Goal: Task Accomplishment & Management: Complete application form

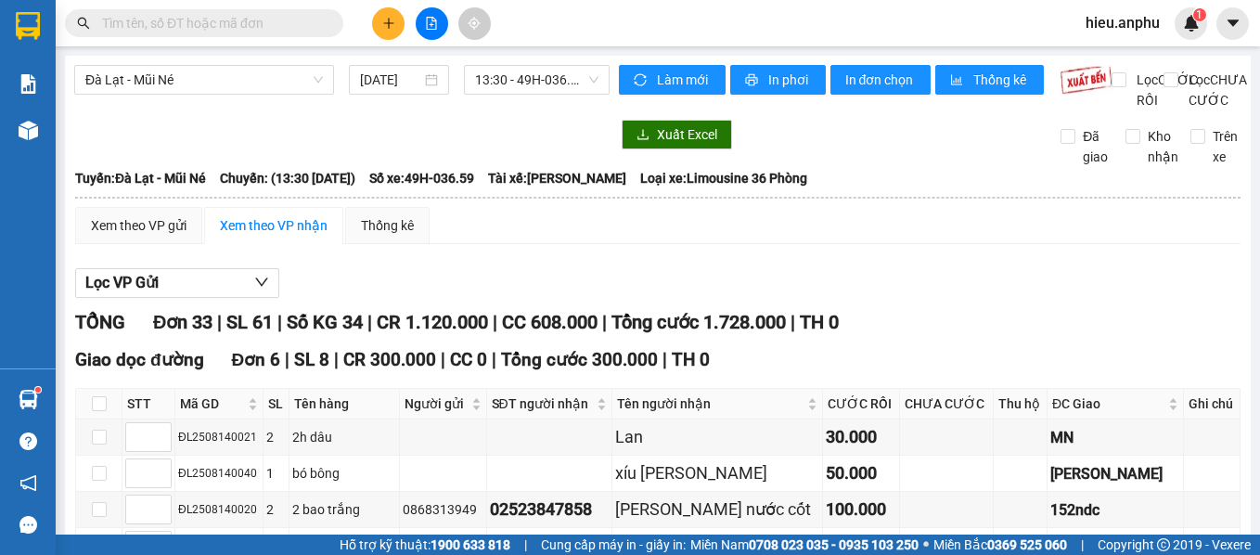
click at [219, 21] on input "text" at bounding box center [211, 23] width 219 height 20
click at [378, 25] on button at bounding box center [388, 23] width 32 height 32
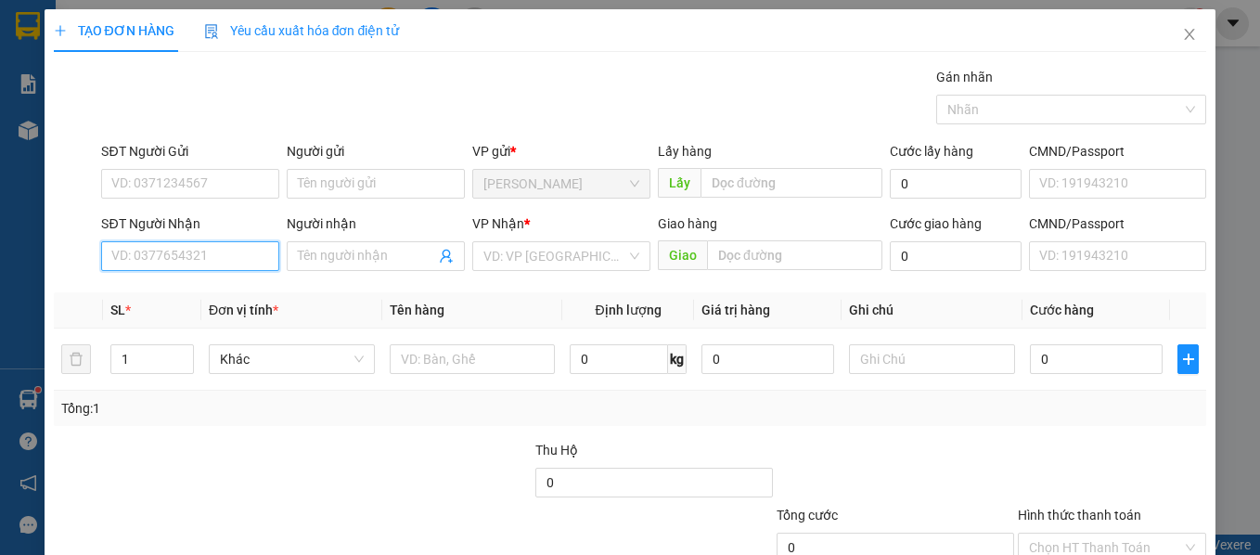
click at [220, 254] on input "SĐT Người Nhận" at bounding box center [190, 256] width 178 height 30
type input "0886556677"
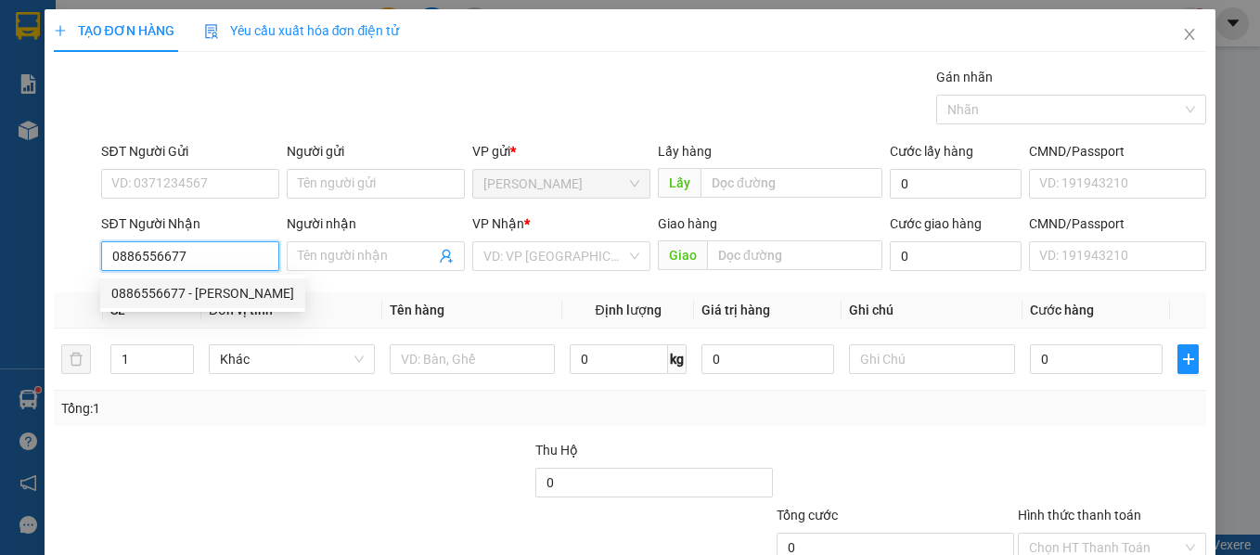
click at [204, 289] on div "0886556677 - [PERSON_NAME]" at bounding box center [202, 293] width 183 height 20
type input "[PERSON_NAME]"
type input "40.000"
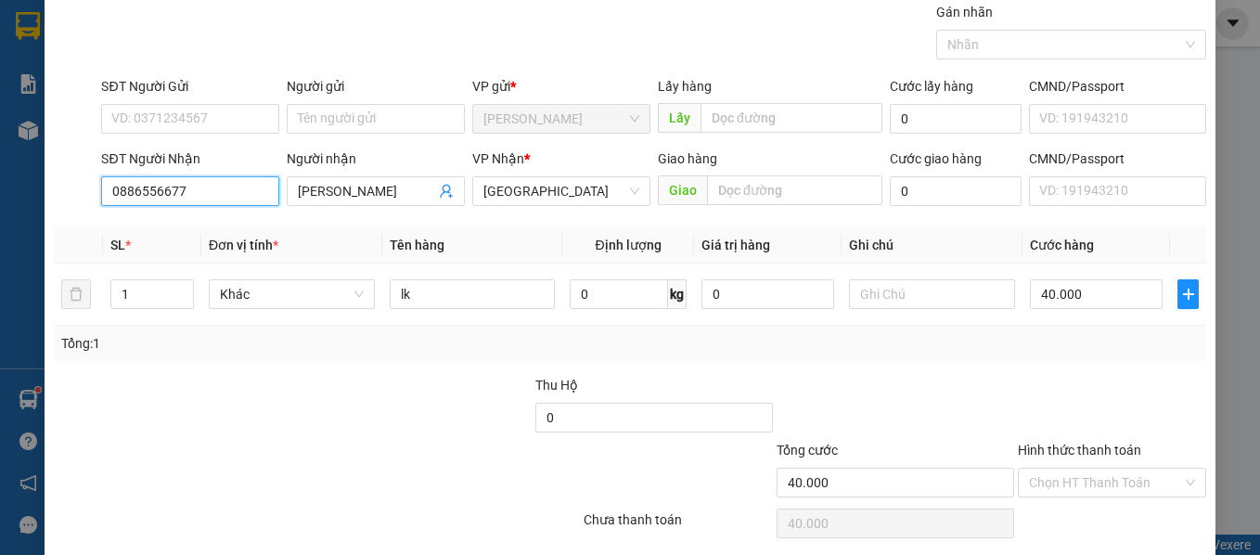
scroll to position [93, 0]
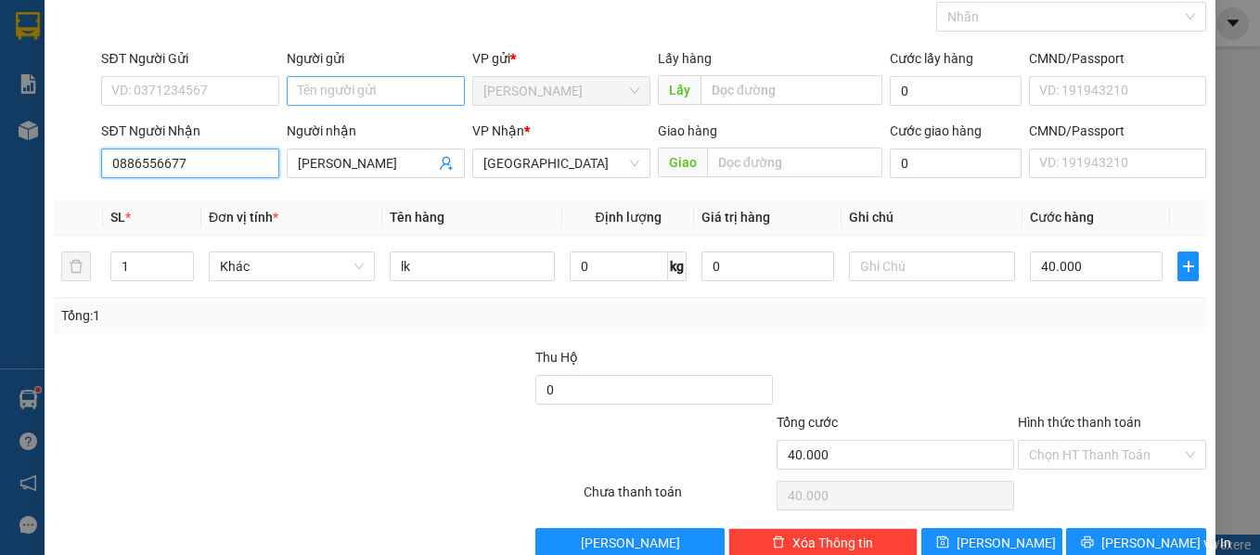
type input "0886556677"
click at [360, 95] on input "Người gửi" at bounding box center [376, 91] width 178 height 30
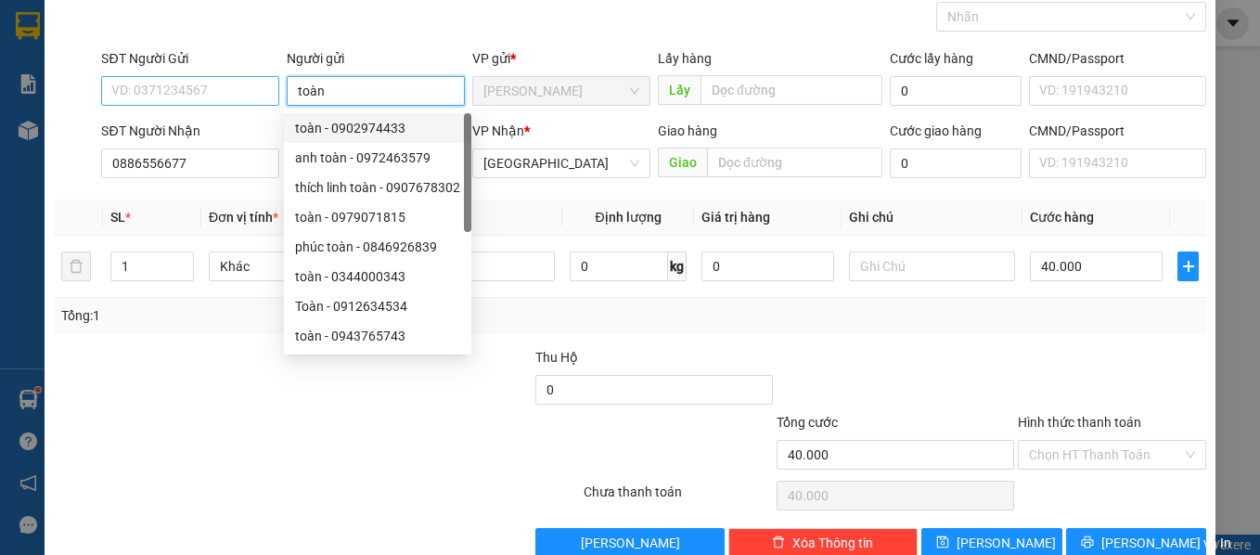
type input "toàn"
click at [192, 91] on input "SĐT Người Gửi" at bounding box center [190, 91] width 178 height 30
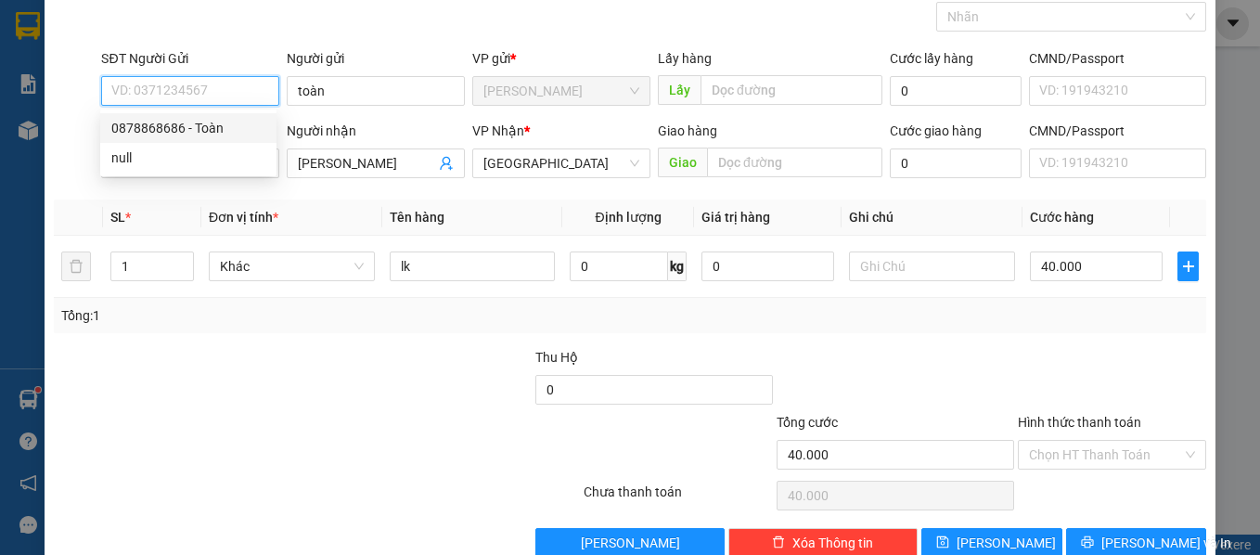
click at [165, 122] on div "0878868686 - Toàn" at bounding box center [188, 128] width 154 height 20
type input "0878868686"
type input "Toàn"
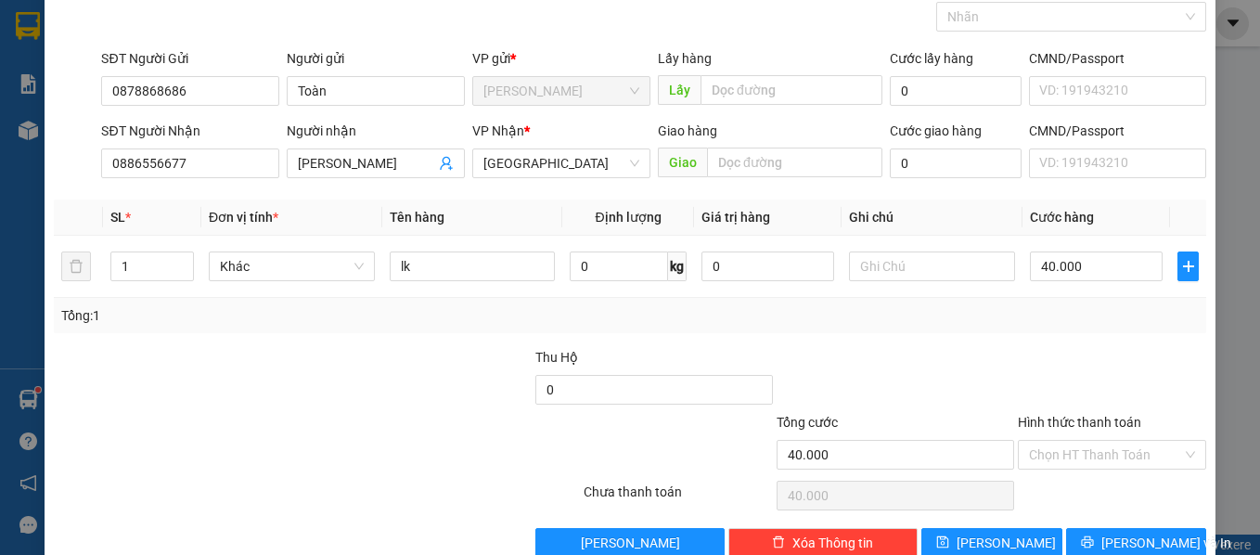
click at [368, 365] on div at bounding box center [412, 379] width 241 height 65
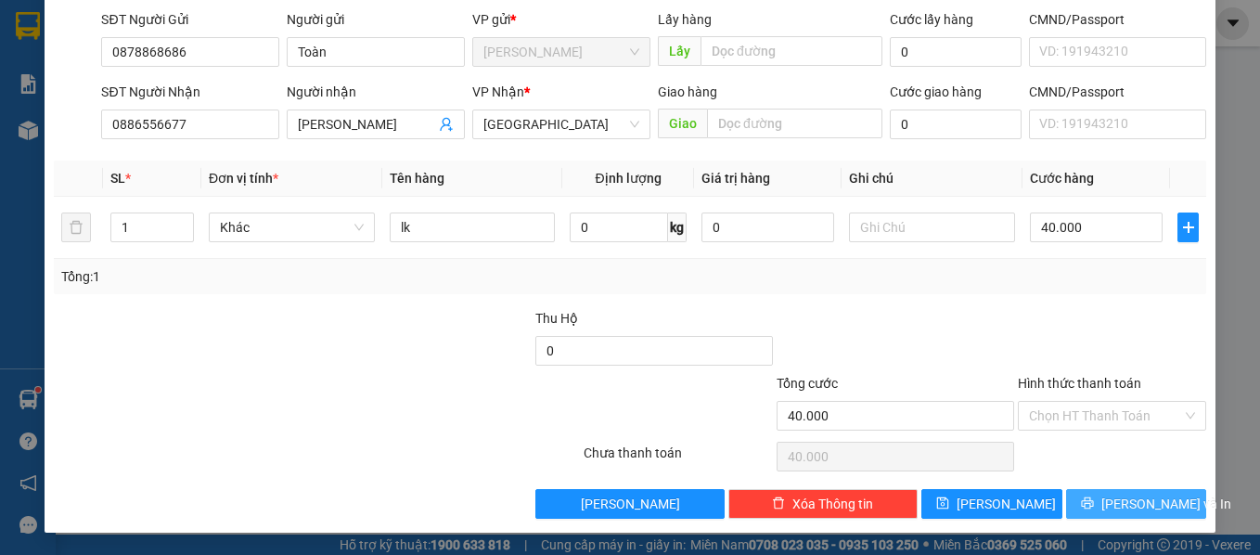
click at [1134, 498] on span "[PERSON_NAME] và In" at bounding box center [1166, 503] width 130 height 20
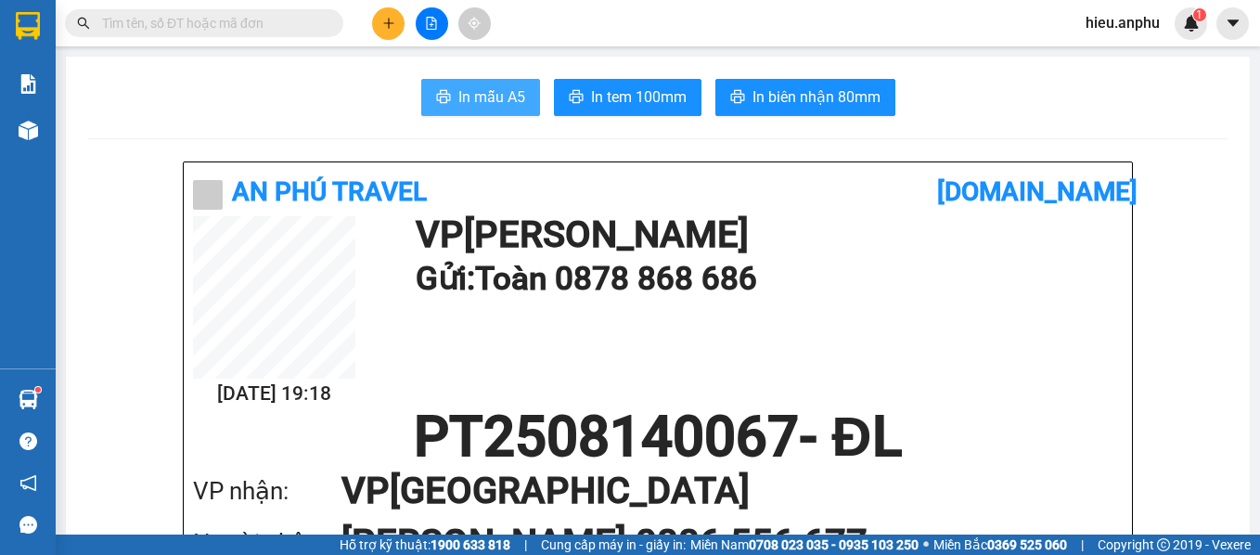
click at [447, 96] on button "In mẫu A5" at bounding box center [480, 97] width 119 height 37
